Goal: Transaction & Acquisition: Download file/media

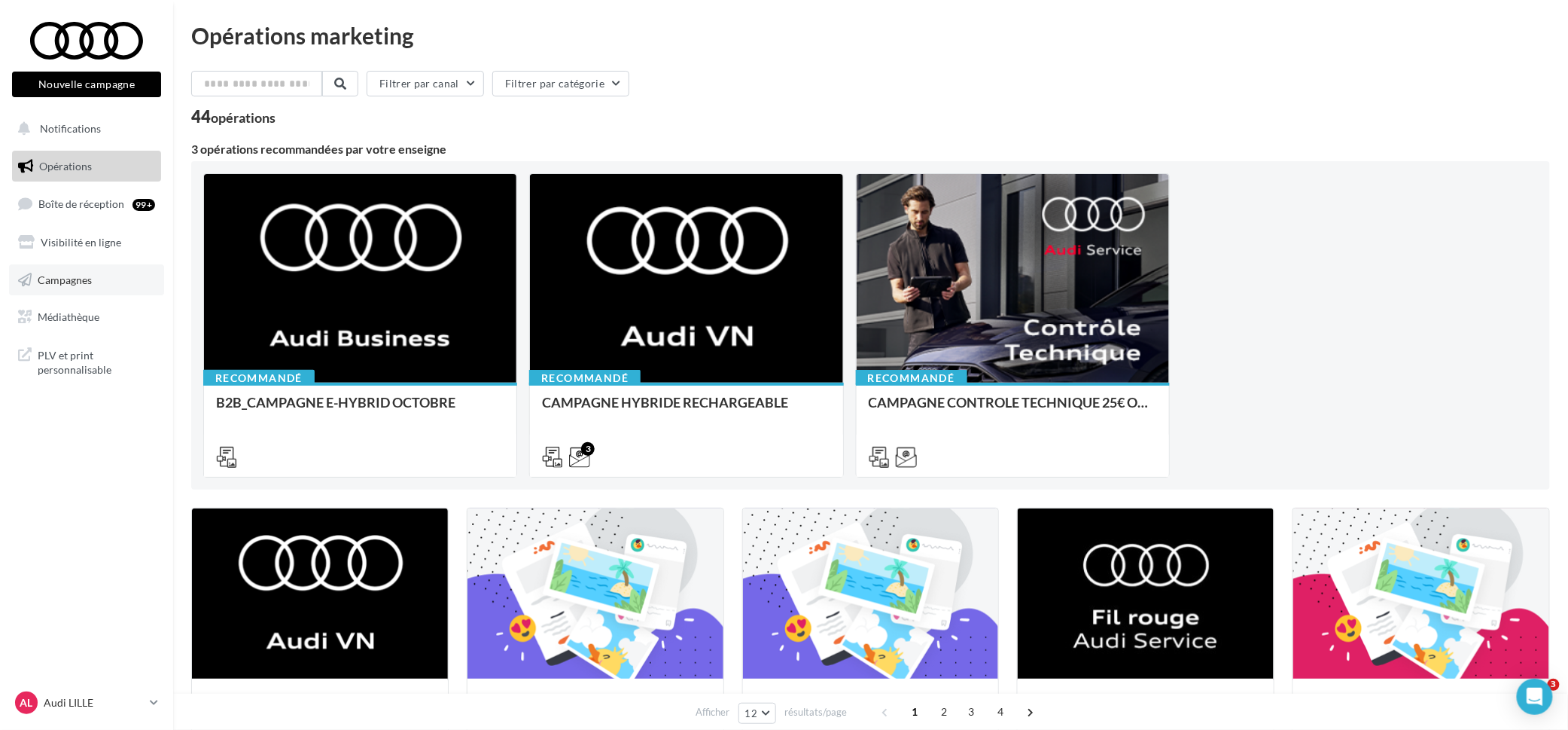
click at [84, 272] on span "Campagnes" at bounding box center [65, 279] width 55 height 13
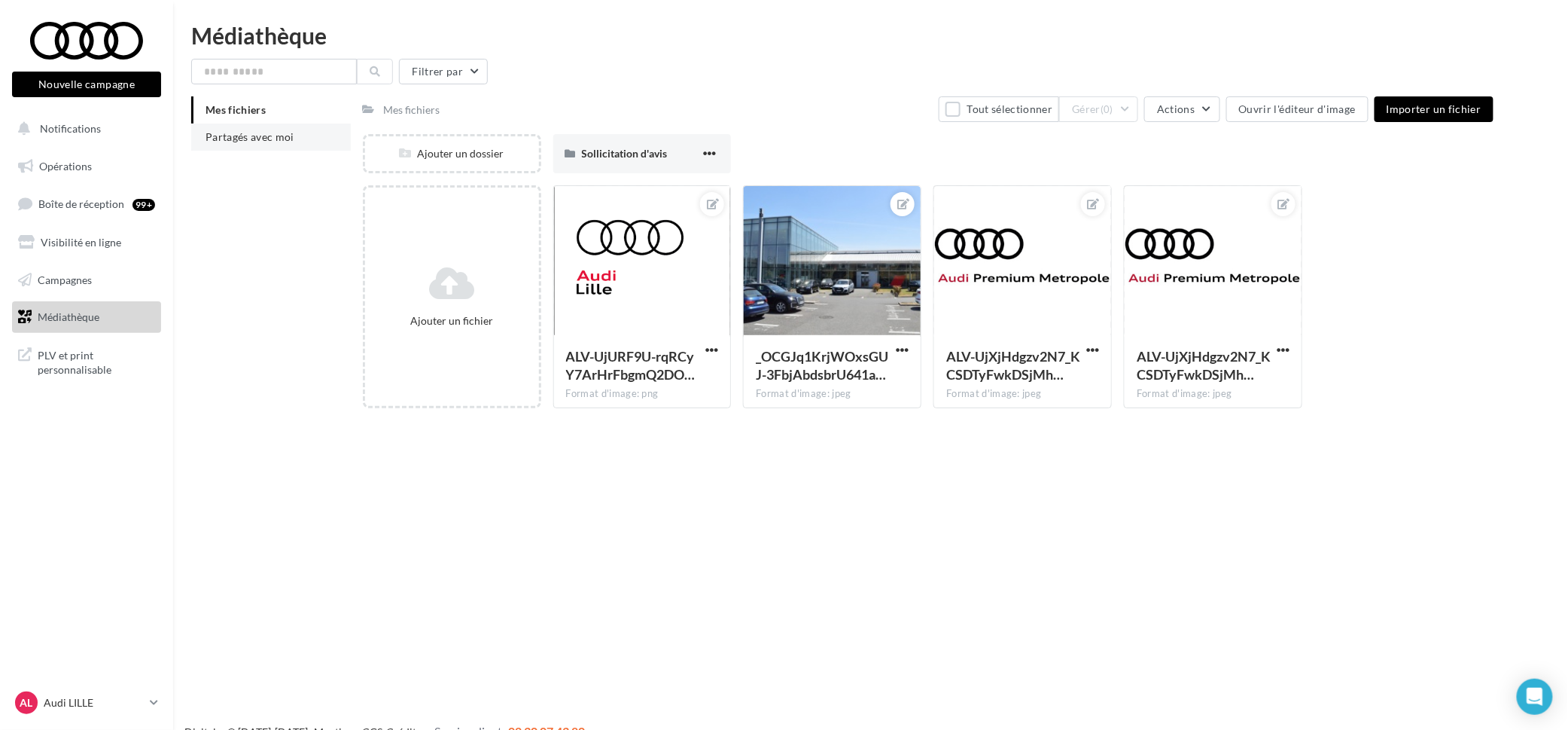
click at [277, 142] on span "Partagés avec moi" at bounding box center [250, 137] width 89 height 13
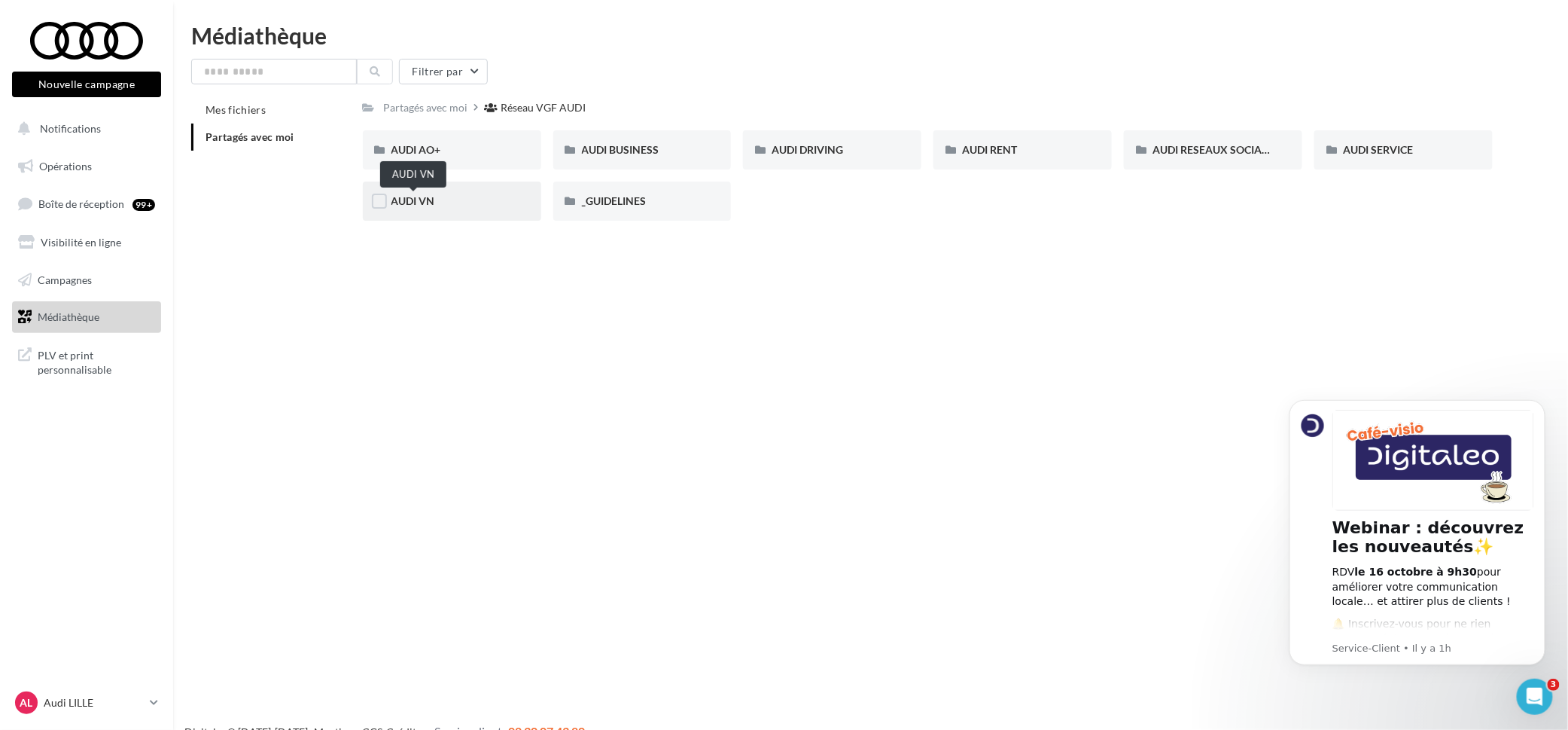
click at [429, 202] on span "AUDI VN" at bounding box center [413, 200] width 44 height 13
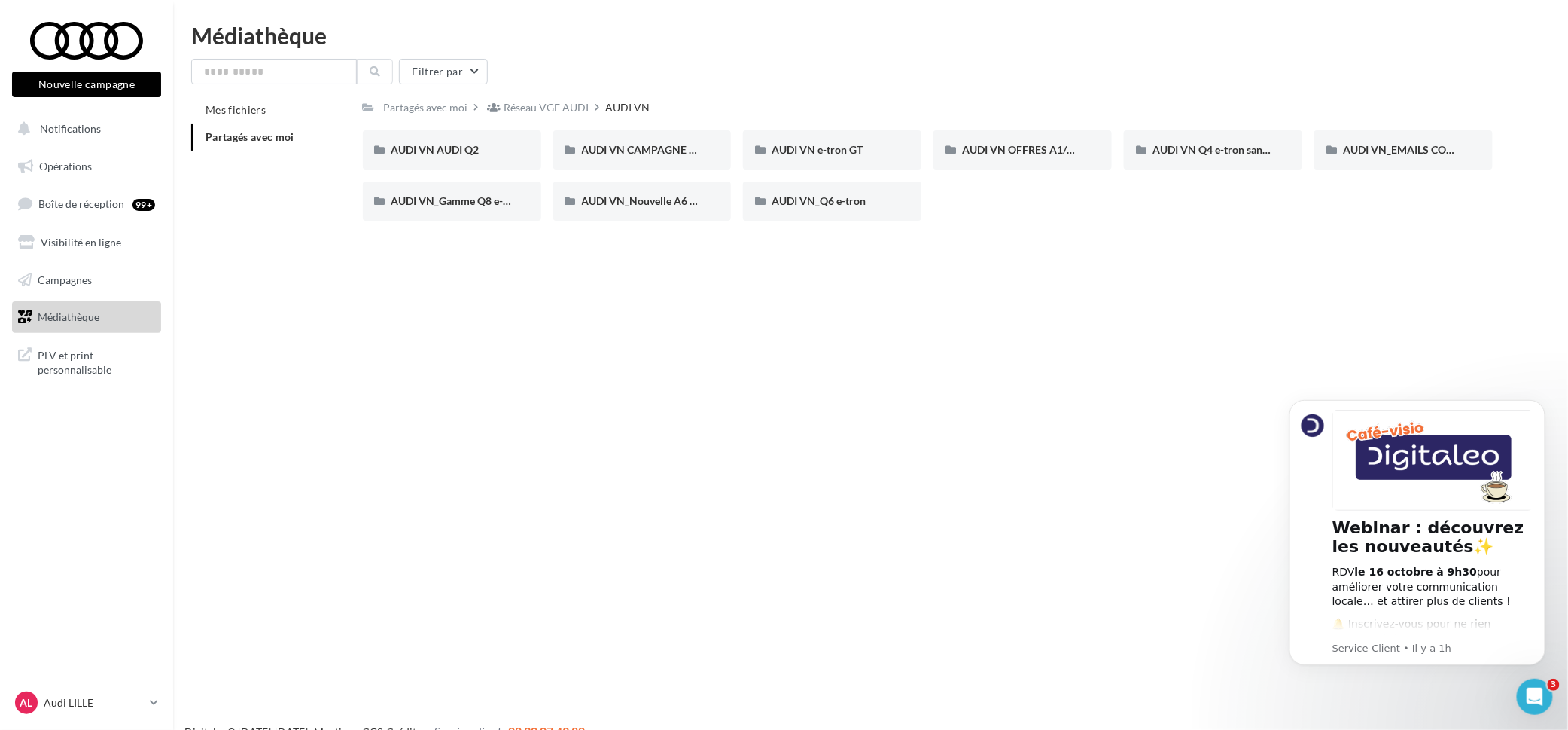
click at [483, 312] on div "Nouvelle campagne Nouvelle campagne Notifications Opérations Boîte de réception…" at bounding box center [784, 389] width 1568 height 730
click at [457, 147] on span "AUDI VN AUDI Q2" at bounding box center [435, 149] width 88 height 13
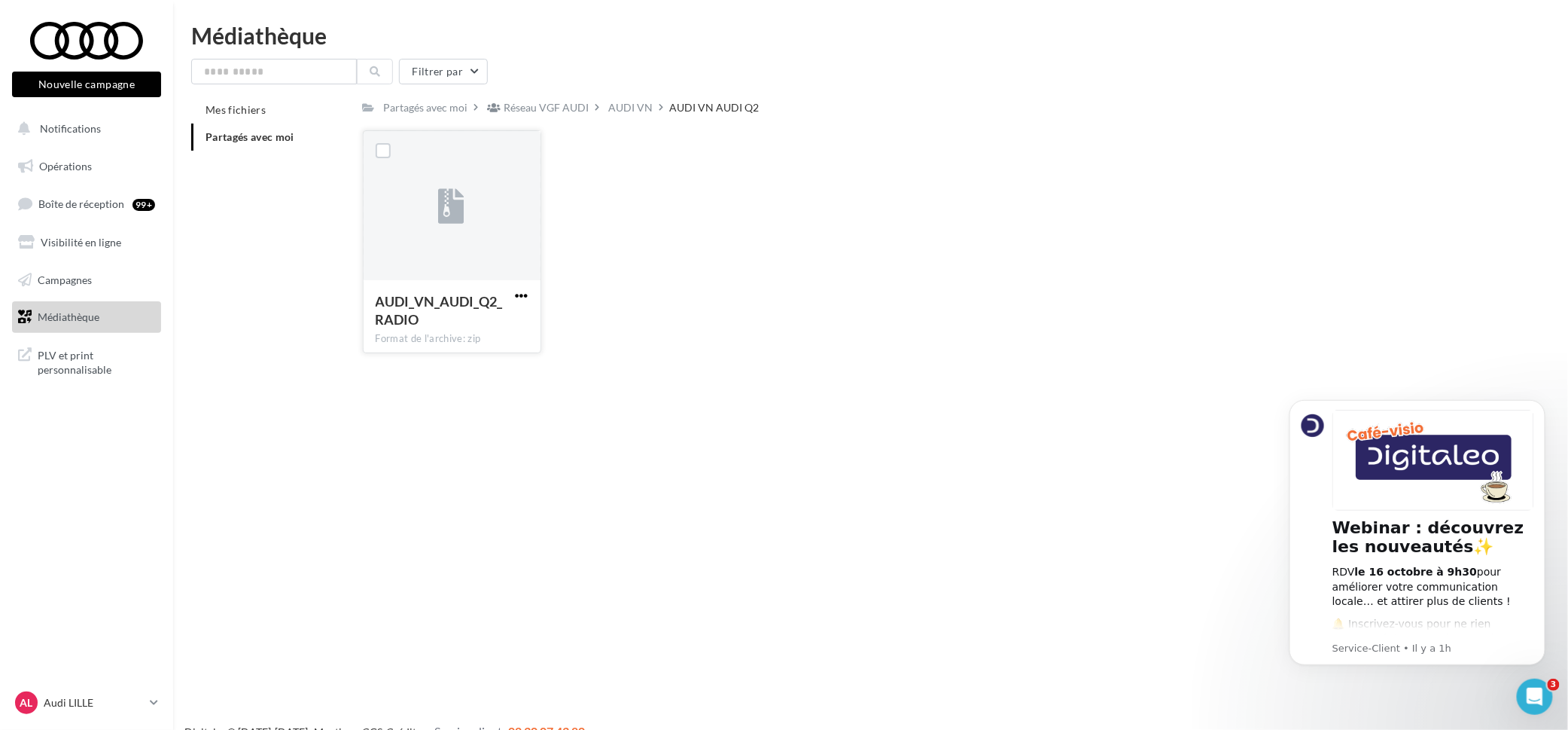
click at [525, 298] on span "button" at bounding box center [522, 296] width 13 height 13
click at [468, 323] on button "Télécharger" at bounding box center [456, 325] width 150 height 39
click at [624, 106] on div "AUDI VN" at bounding box center [631, 107] width 45 height 15
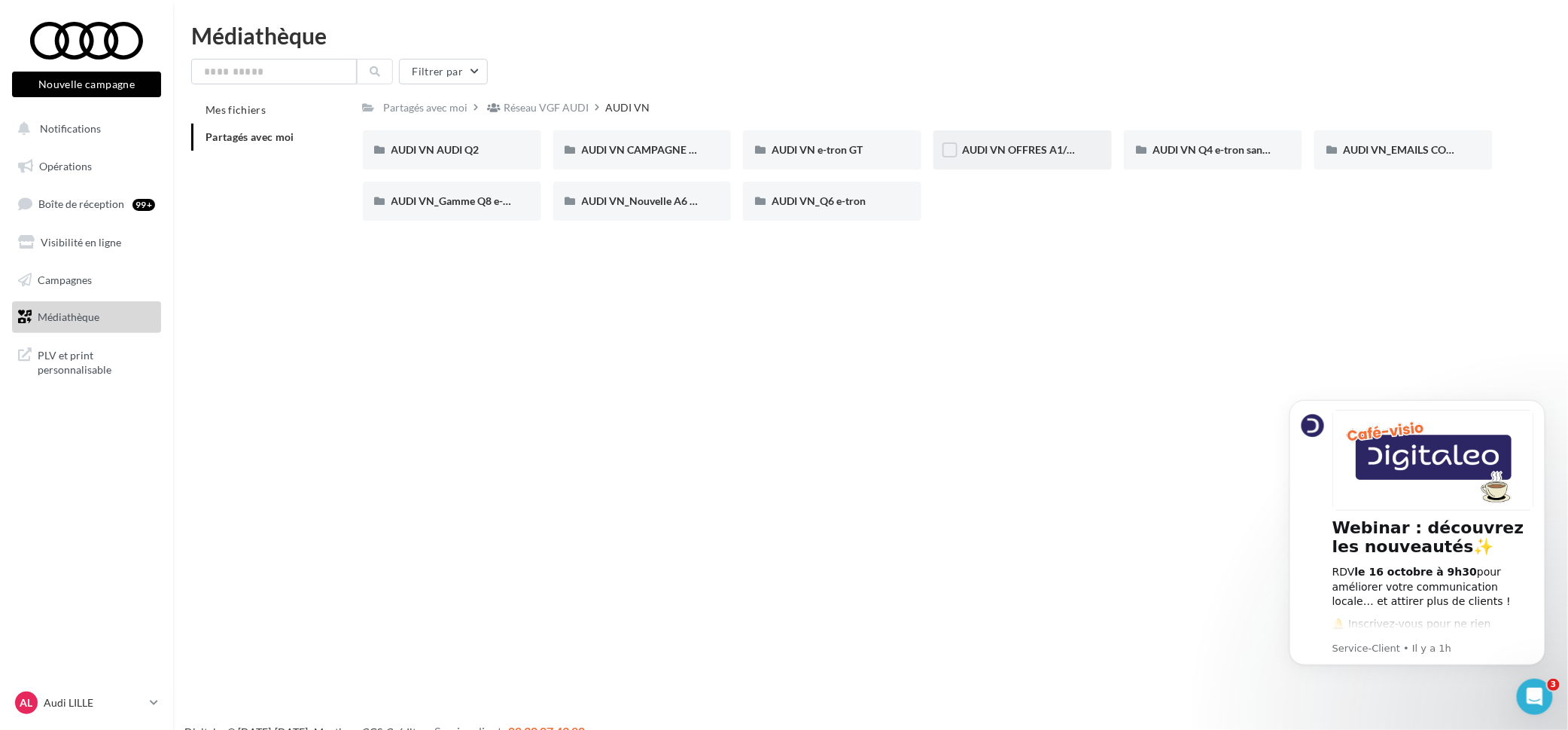
click at [1093, 154] on div "AUDI VN OFFRES A1/Q2 - 10 au 31 octobre" at bounding box center [1023, 149] width 178 height 39
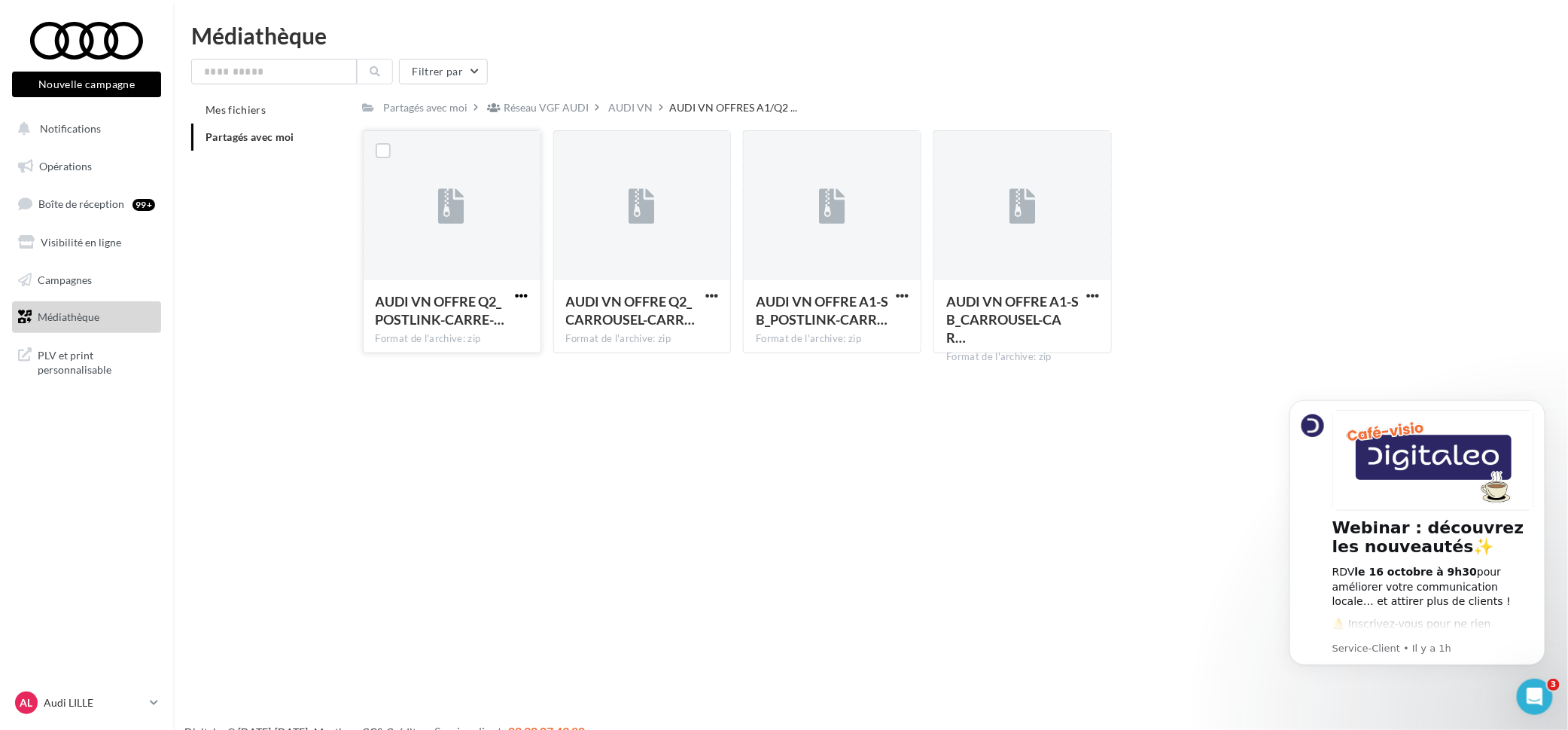
click at [518, 299] on span "button" at bounding box center [522, 296] width 13 height 13
click at [486, 330] on button "Télécharger" at bounding box center [456, 325] width 150 height 39
click at [713, 300] on span "button" at bounding box center [712, 296] width 13 height 13
click at [690, 319] on button "Télécharger" at bounding box center [645, 325] width 150 height 39
click at [904, 289] on div at bounding box center [902, 295] width 19 height 15
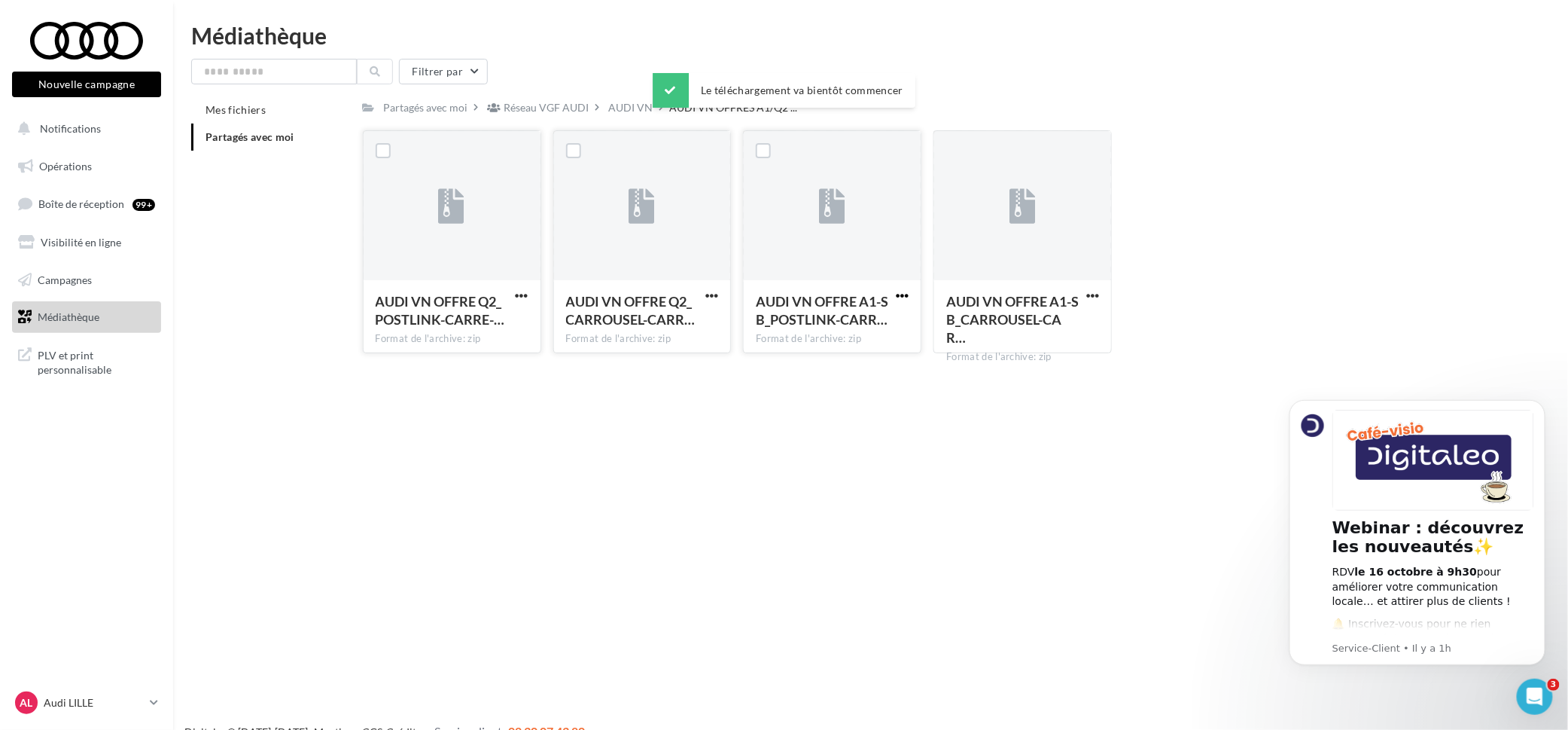
click at [904, 295] on span "button" at bounding box center [903, 296] width 13 height 13
click at [865, 319] on button "Télécharger" at bounding box center [835, 325] width 150 height 39
click at [1084, 293] on button "button" at bounding box center [1093, 297] width 19 height 15
click at [1019, 323] on button "Télécharger" at bounding box center [1027, 325] width 150 height 39
click at [1498, 161] on div "AUDI VN OFFRE Q2_POSTLINK-CARRE-… Format de l'archive: zip AUDI VN OFFRE Q2_POS…" at bounding box center [935, 248] width 1143 height 235
